Goal: Entertainment & Leisure: Consume media (video, audio)

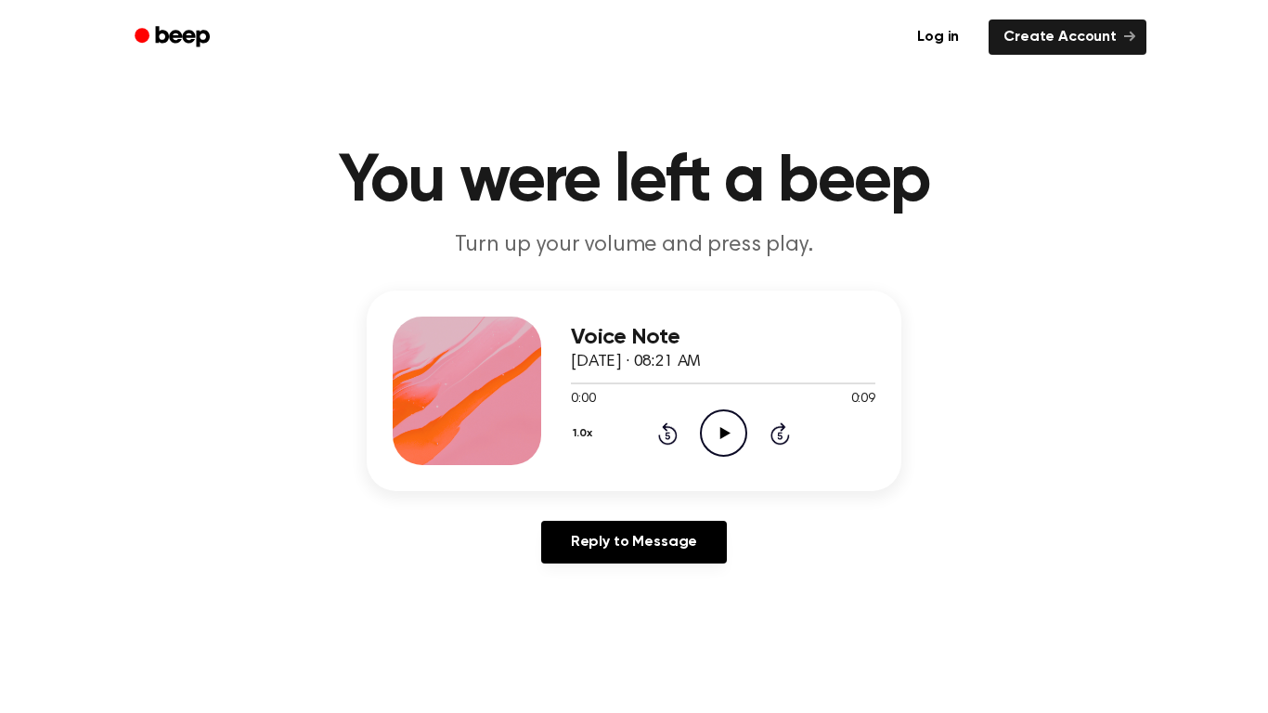
click at [722, 438] on icon "Play Audio" at bounding box center [723, 432] width 47 height 47
click at [732, 413] on icon "Play Audio" at bounding box center [723, 432] width 47 height 47
click at [707, 419] on icon "Play Audio" at bounding box center [723, 432] width 47 height 47
click at [698, 424] on div "1.0x Rewind 5 seconds Play Audio Skip 5 seconds" at bounding box center [723, 432] width 304 height 47
click at [703, 427] on icon "Play Audio" at bounding box center [723, 432] width 47 height 47
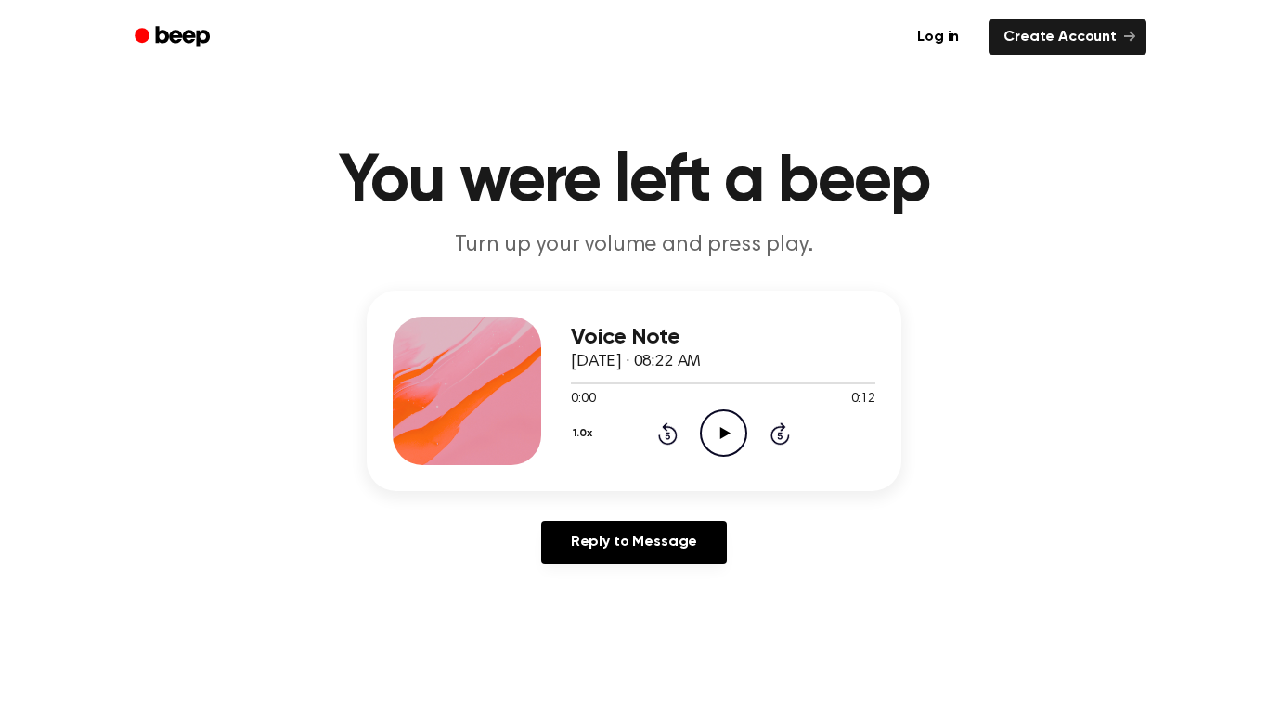
click at [705, 426] on icon "Play Audio" at bounding box center [723, 432] width 47 height 47
click at [710, 417] on icon "Play Audio" at bounding box center [723, 432] width 47 height 47
click at [731, 432] on icon "Play Audio" at bounding box center [723, 432] width 47 height 47
click at [680, 375] on div at bounding box center [723, 382] width 304 height 15
click at [679, 375] on div at bounding box center [723, 382] width 304 height 15
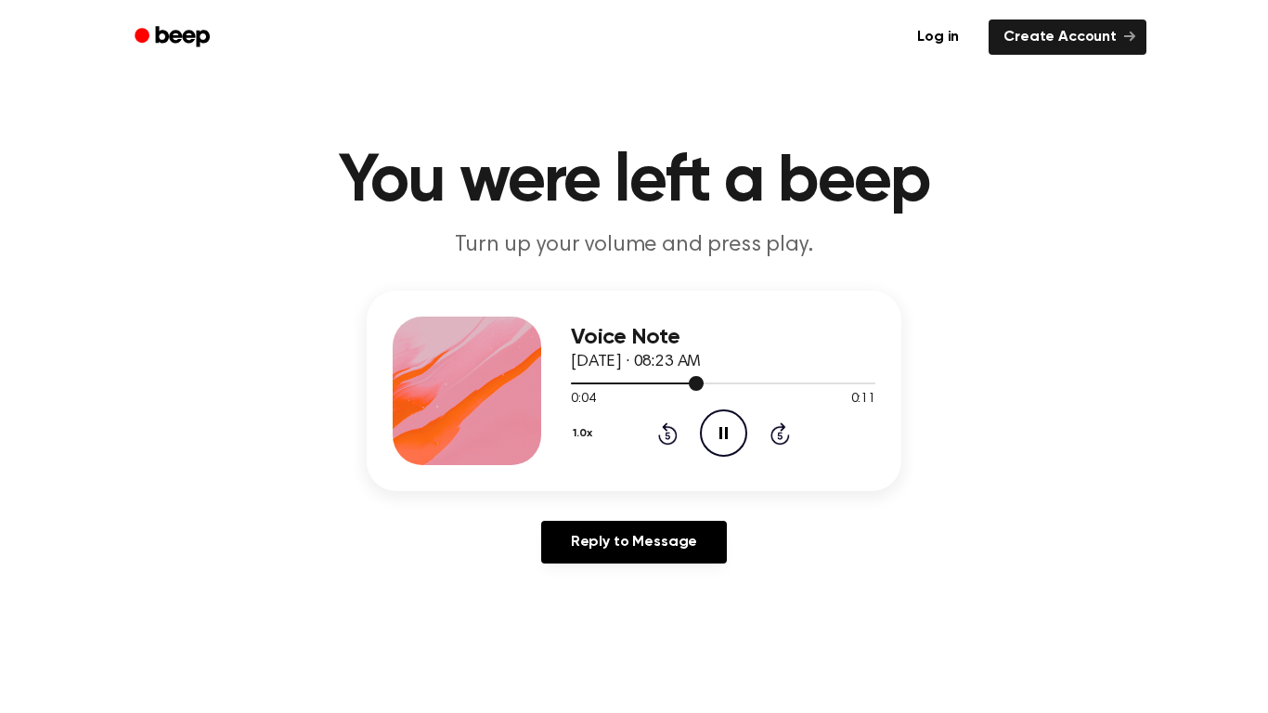
click at [679, 375] on div at bounding box center [723, 382] width 304 height 15
click at [648, 381] on div at bounding box center [723, 382] width 304 height 15
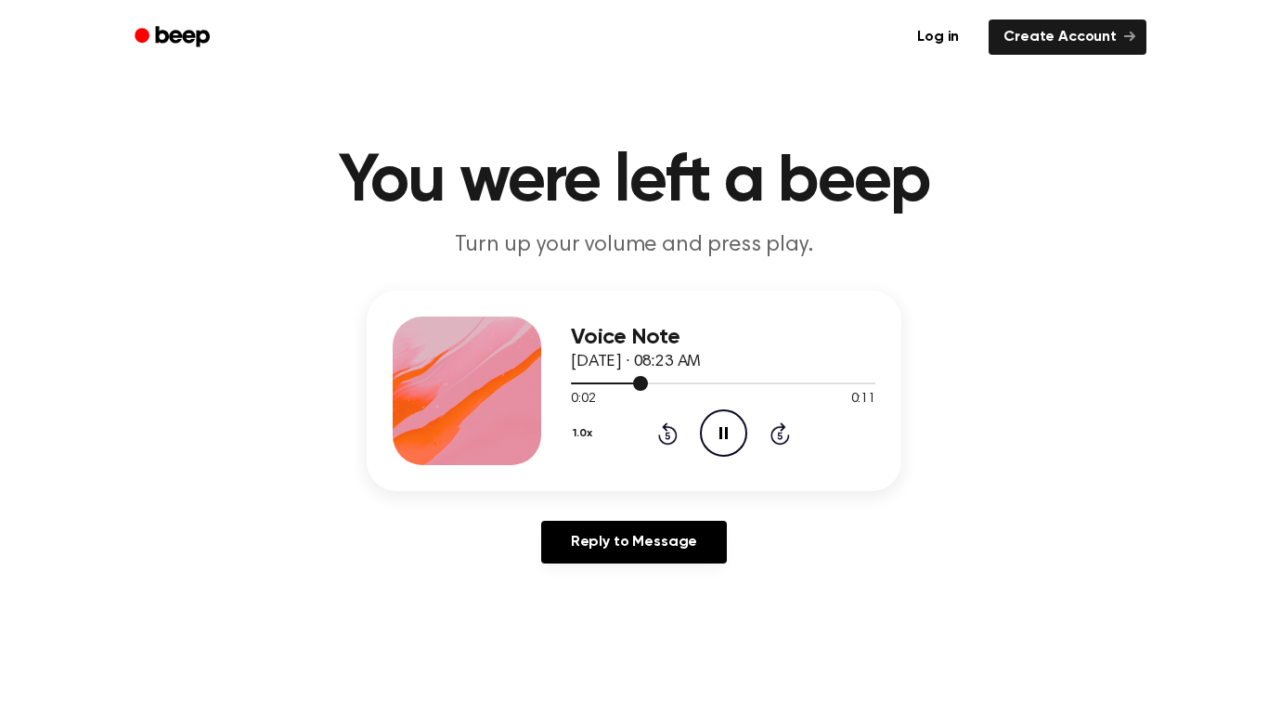
click at [648, 381] on div at bounding box center [723, 382] width 304 height 15
click at [648, 381] on span at bounding box center [640, 383] width 15 height 15
click at [648, 381] on div at bounding box center [723, 382] width 304 height 15
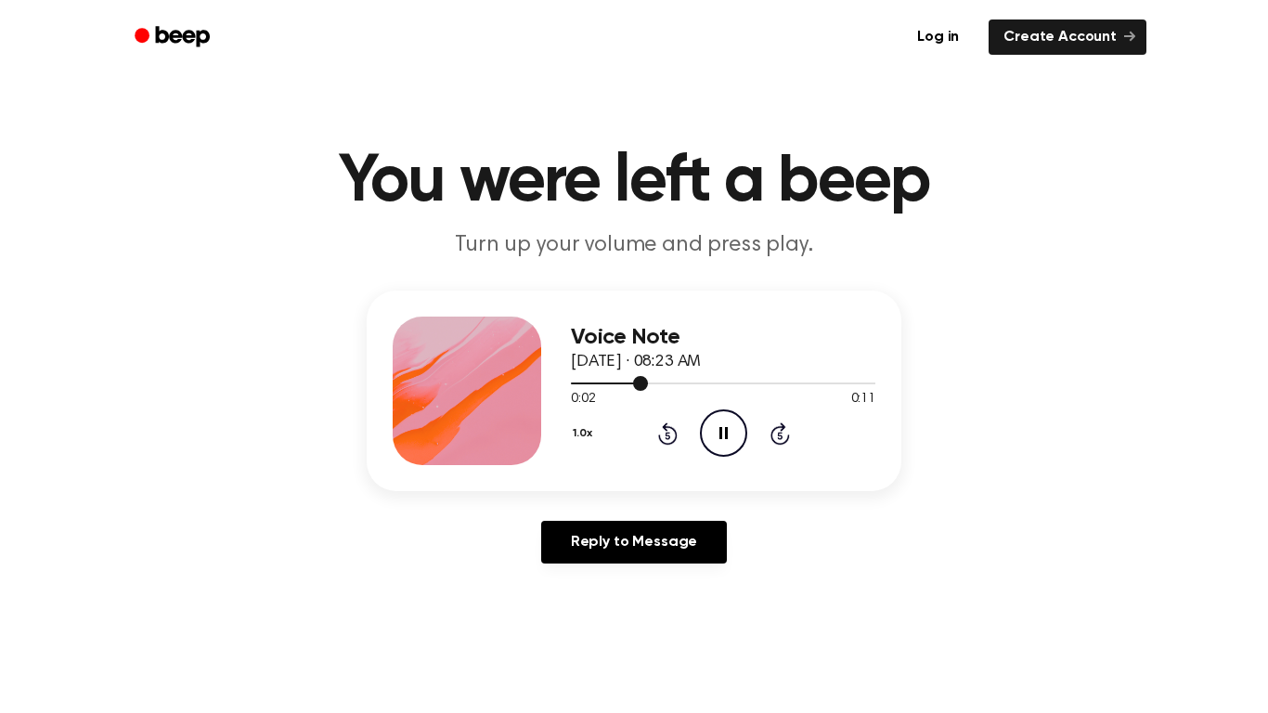
click at [648, 381] on div at bounding box center [723, 382] width 304 height 15
click at [607, 378] on div at bounding box center [723, 382] width 304 height 15
click at [724, 417] on icon "Play Audio" at bounding box center [723, 432] width 47 height 47
click at [716, 417] on icon "Play Audio" at bounding box center [723, 432] width 47 height 47
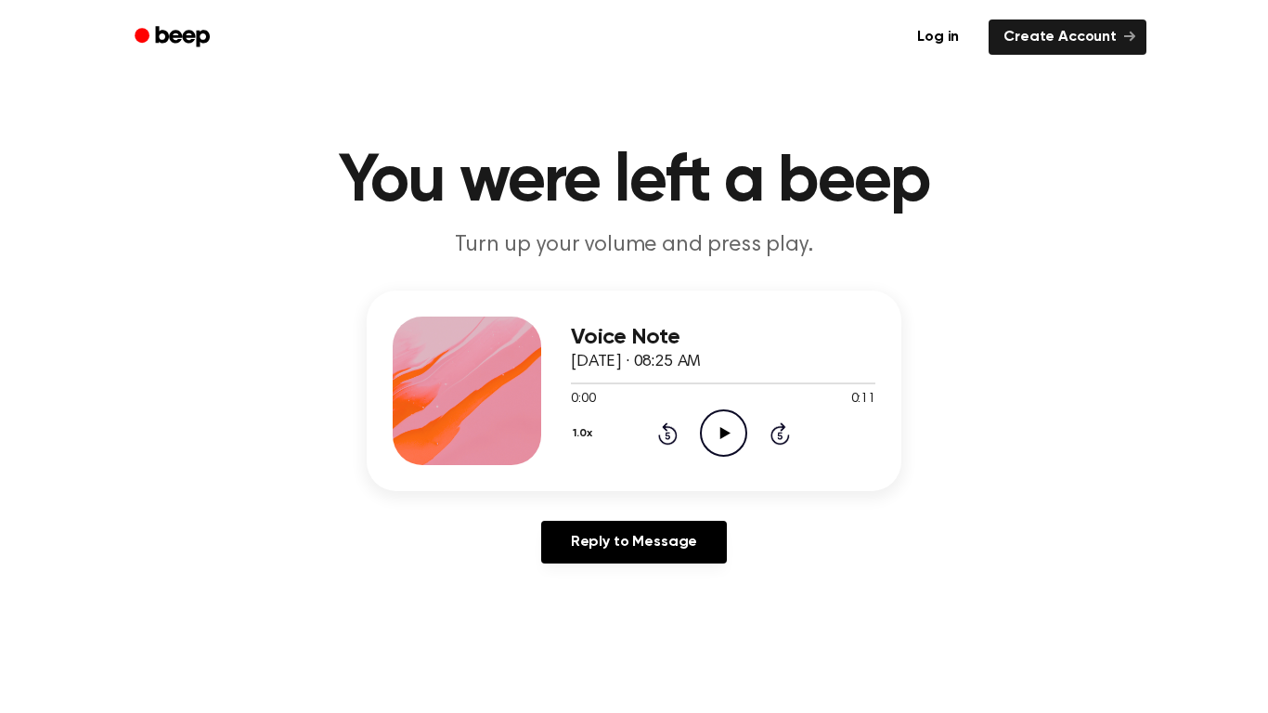
click at [705, 428] on icon "Play Audio" at bounding box center [723, 432] width 47 height 47
click at [571, 413] on div "1.0x Rewind 5 seconds Play Audio Skip 5 seconds" at bounding box center [723, 432] width 304 height 47
click at [718, 426] on icon "Play Audio" at bounding box center [723, 432] width 47 height 47
click at [704, 437] on icon "Play Audio" at bounding box center [723, 432] width 47 height 47
click at [599, 384] on div at bounding box center [723, 382] width 304 height 15
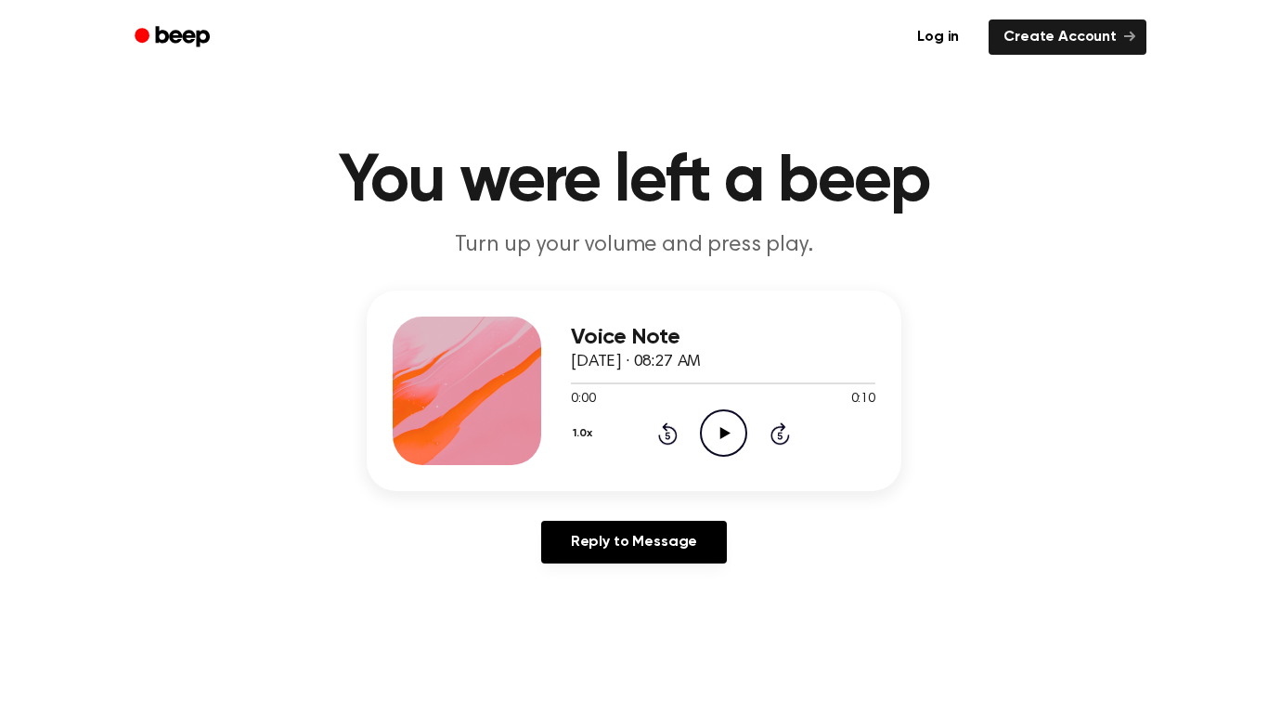
click at [733, 427] on icon "Play Audio" at bounding box center [723, 432] width 47 height 47
click at [725, 438] on icon "Play Audio" at bounding box center [723, 432] width 47 height 47
click at [714, 434] on icon "Play Audio" at bounding box center [723, 432] width 47 height 47
click at [712, 437] on icon "Play Audio" at bounding box center [723, 432] width 47 height 47
